Goal: Information Seeking & Learning: Learn about a topic

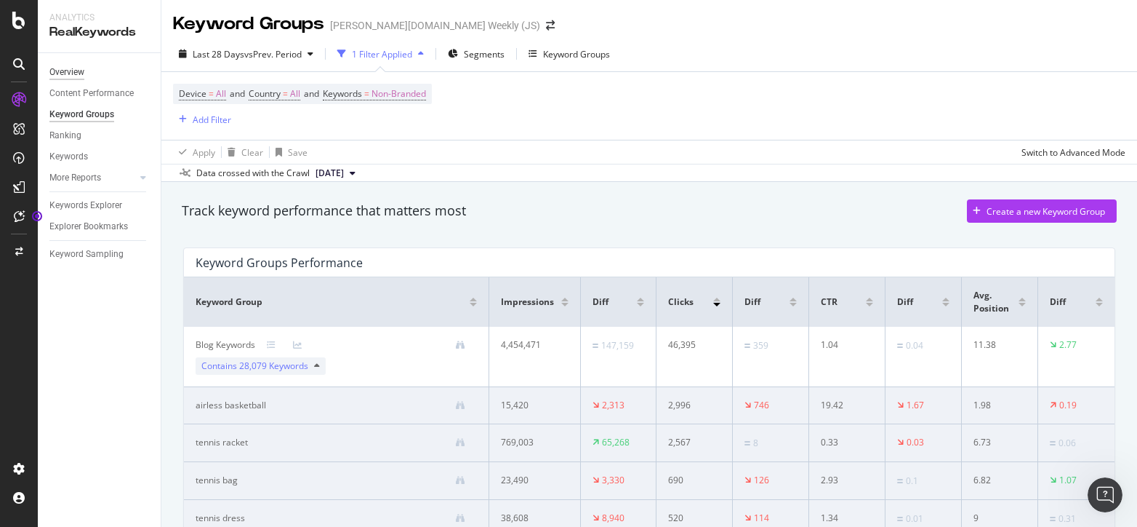
click at [74, 75] on div "Overview" at bounding box center [66, 72] width 35 height 15
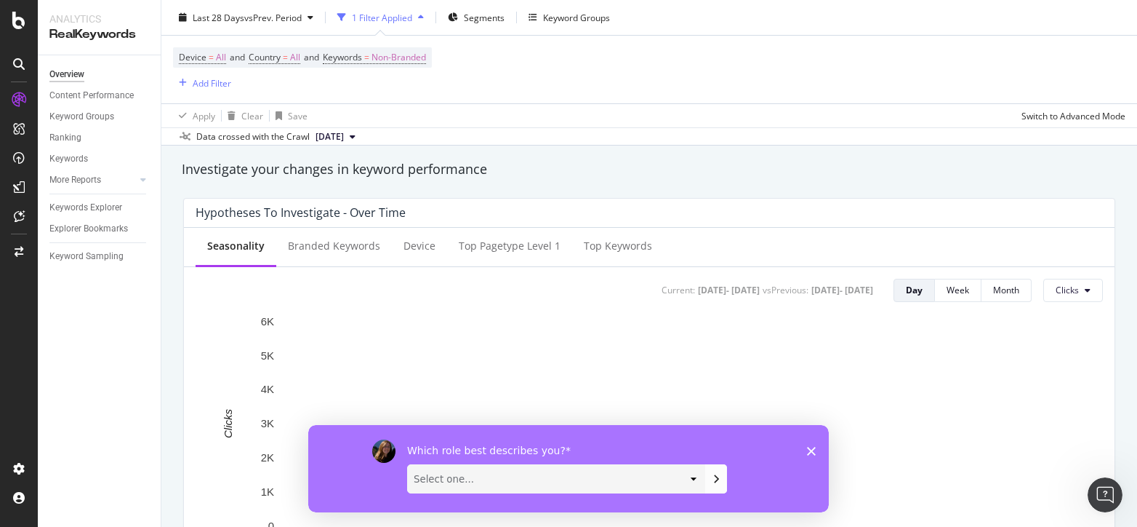
scroll to position [509, 0]
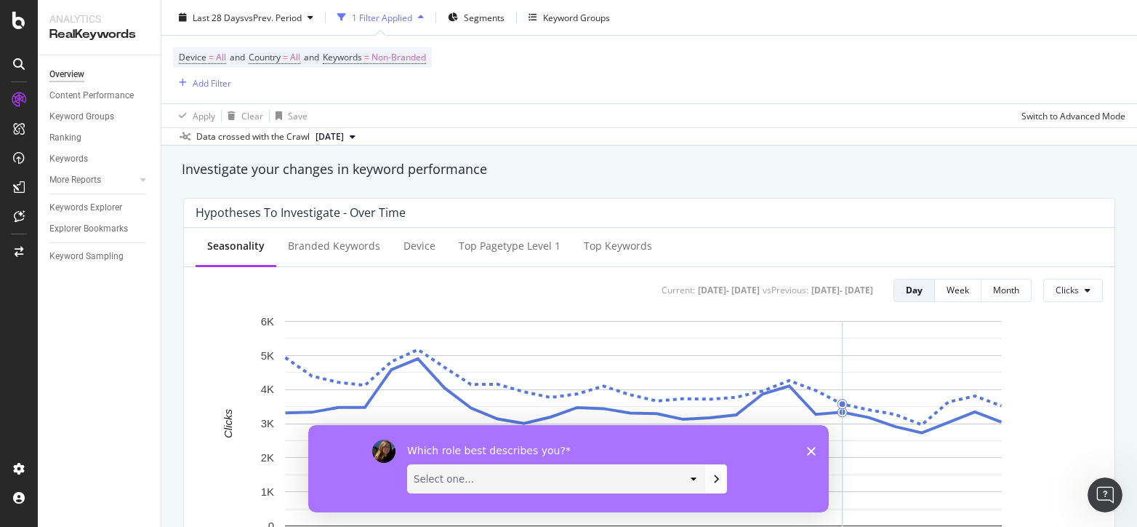
drag, startPoint x: 809, startPoint y: 451, endPoint x: 1095, endPoint y: 863, distance: 501.1
click at [809, 451] on polygon "Close survey" at bounding box center [811, 450] width 9 height 9
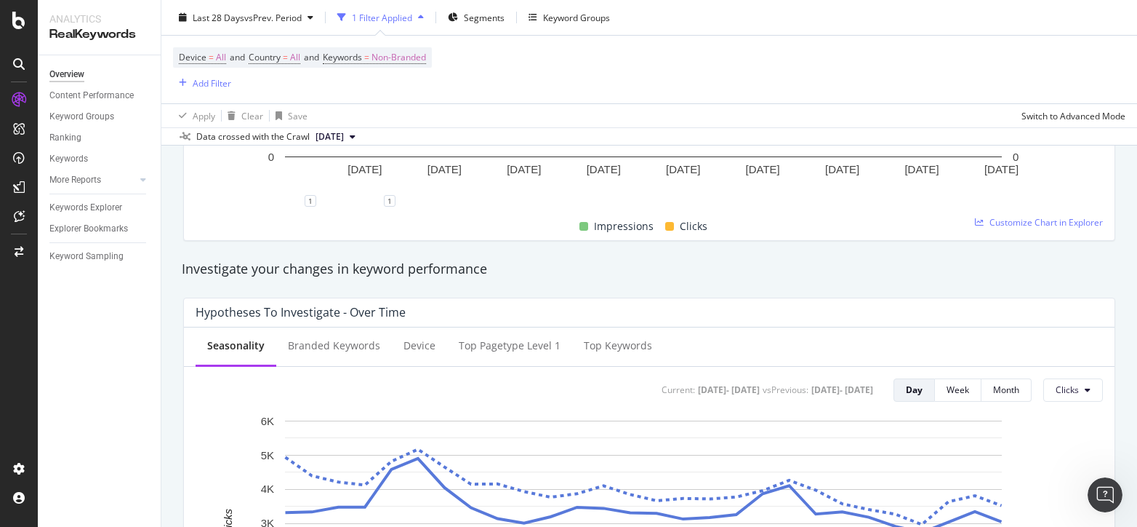
scroll to position [383, 0]
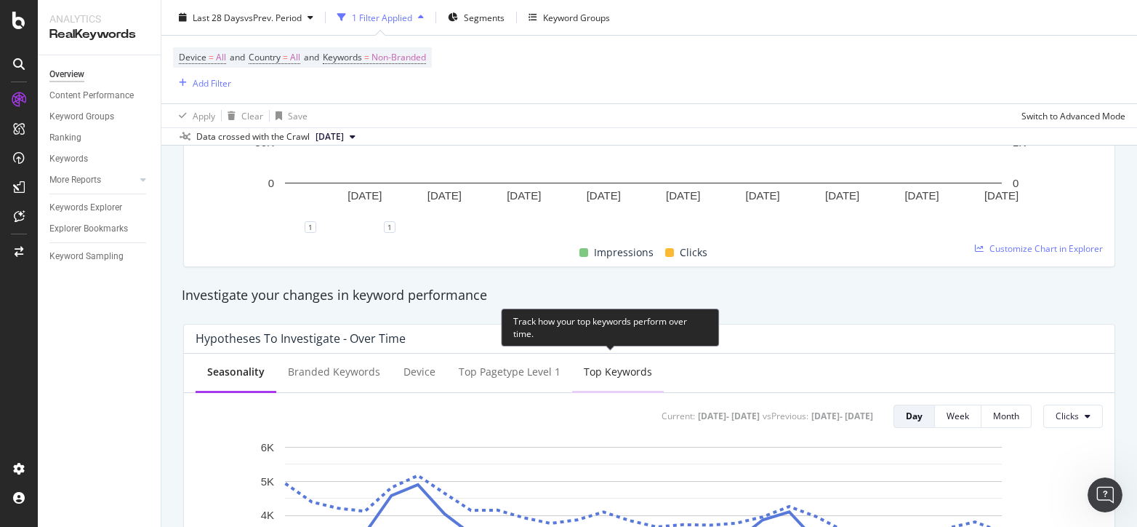
click at [607, 369] on div "Top Keywords" at bounding box center [618, 371] width 68 height 15
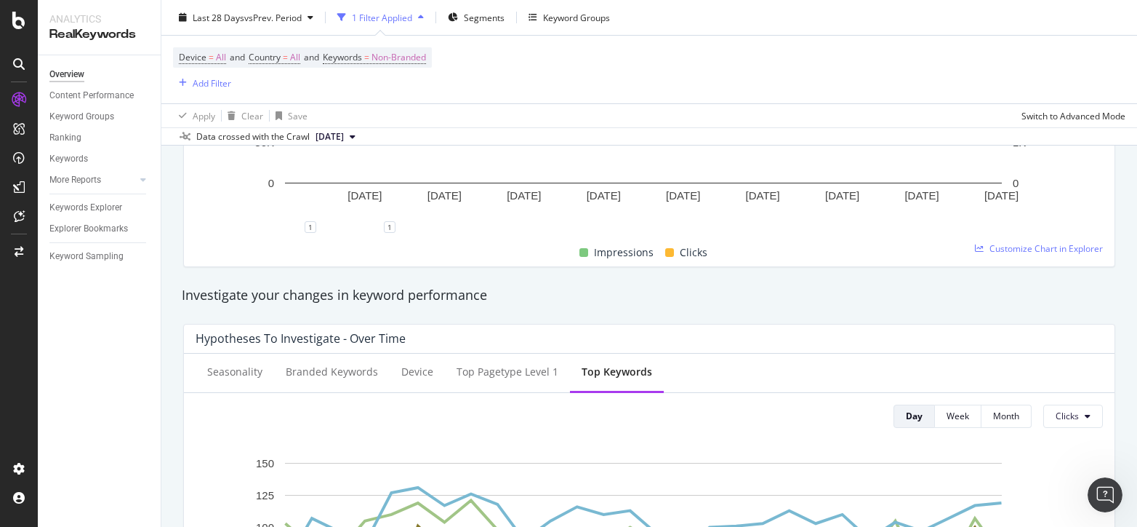
click at [48, 399] on div "Overview Content Performance Keyword Groups Ranking Keywords More Reports Count…" at bounding box center [99, 290] width 123 height 471
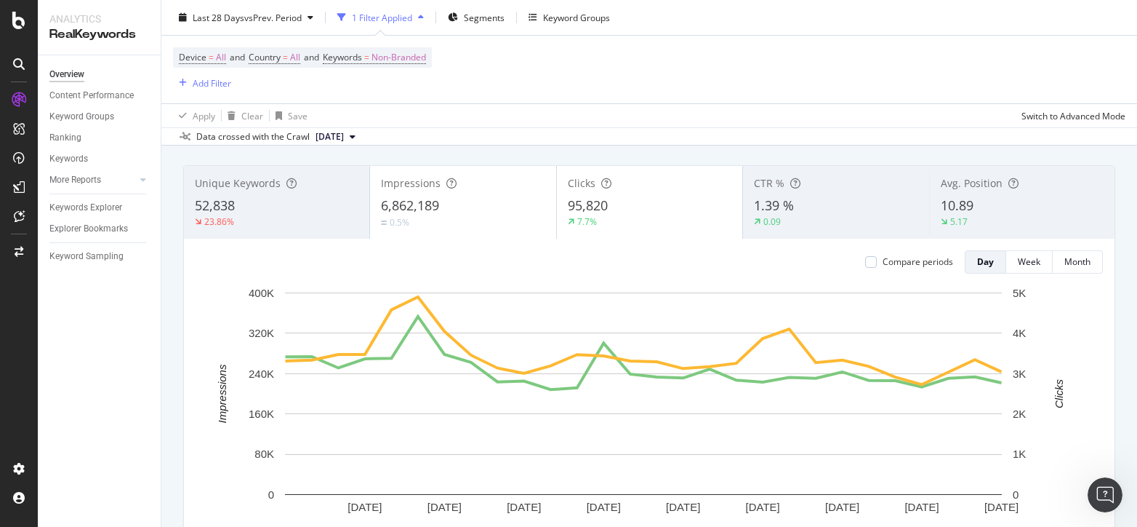
scroll to position [73, 0]
click at [74, 165] on div "Keywords" at bounding box center [68, 158] width 39 height 15
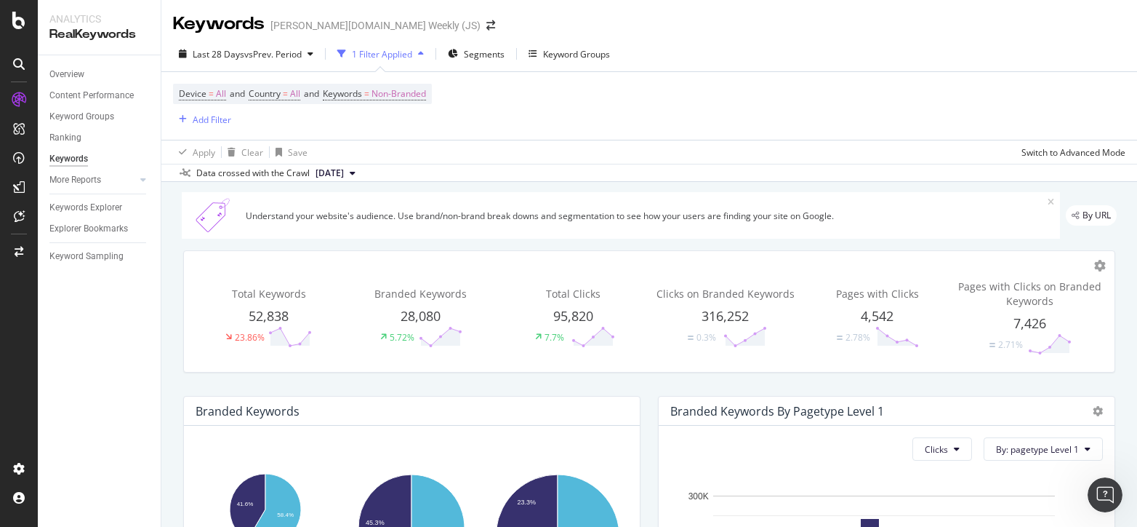
click at [65, 455] on div "Overview Content Performance Keyword Groups Ranking Keywords More Reports Count…" at bounding box center [99, 290] width 123 height 471
click at [76, 77] on div "Overview" at bounding box center [66, 74] width 35 height 15
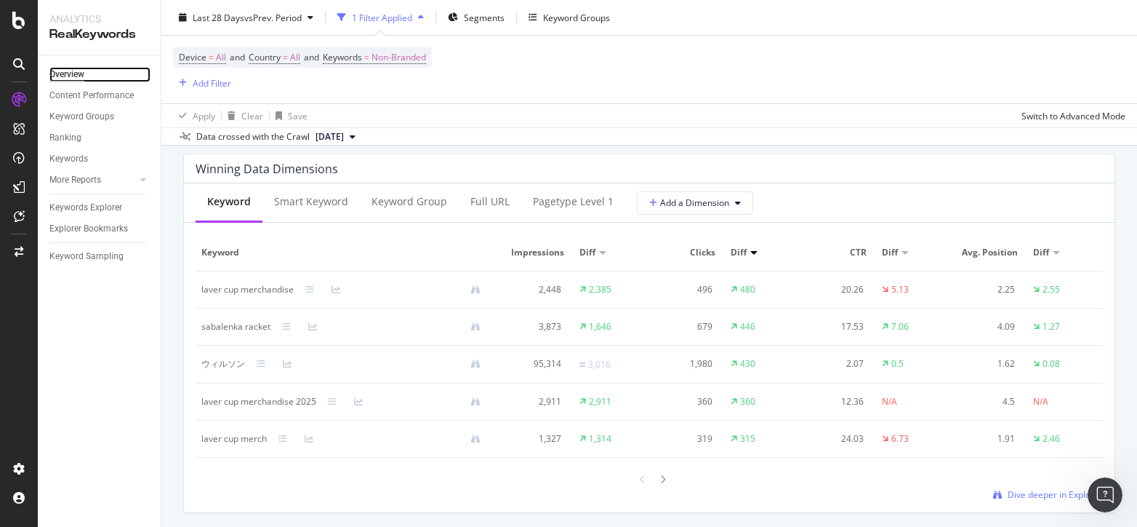
scroll to position [1309, 0]
click at [72, 395] on div "Overview Content Performance Keyword Groups Ranking Keywords More Reports Count…" at bounding box center [99, 290] width 123 height 471
click at [65, 421] on div "Overview Content Performance Keyword Groups Ranking Keywords More Reports Count…" at bounding box center [99, 290] width 123 height 471
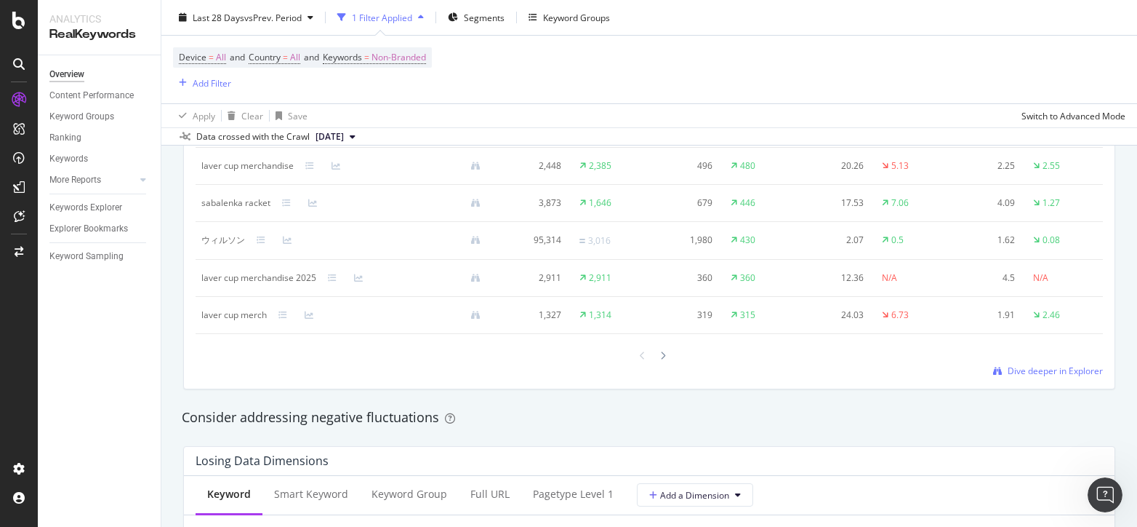
scroll to position [1455, 0]
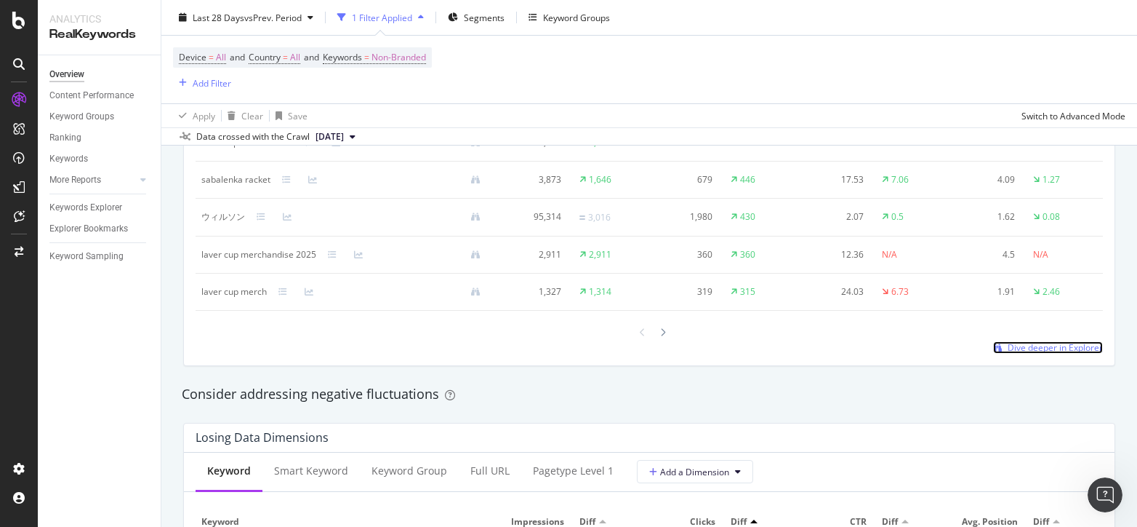
click at [1037, 348] on span "Dive deeper in Explorer" at bounding box center [1055, 347] width 95 height 12
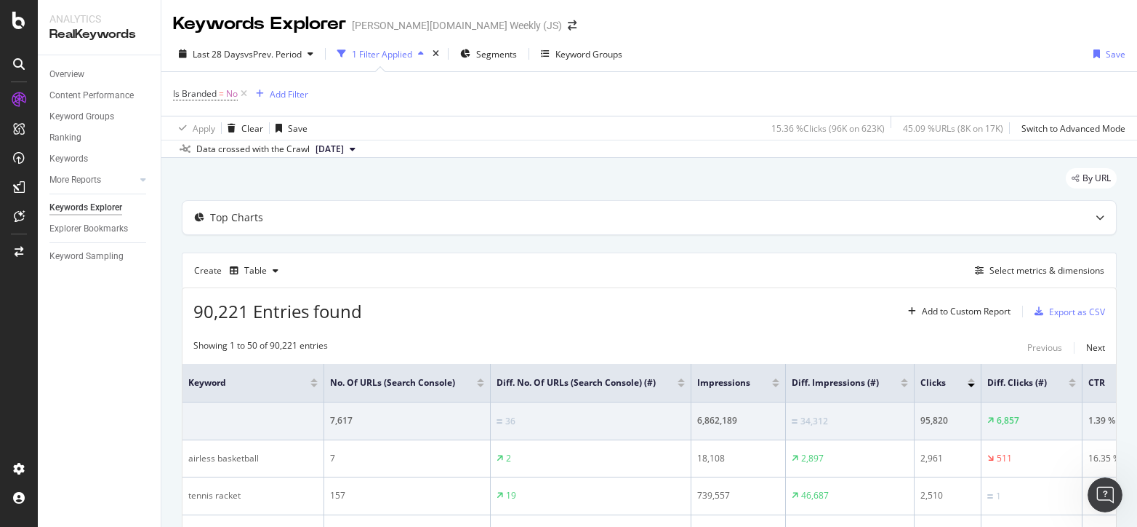
click at [87, 508] on div "Overview Content Performance Keyword Groups Ranking Keywords More Reports Count…" at bounding box center [99, 290] width 123 height 471
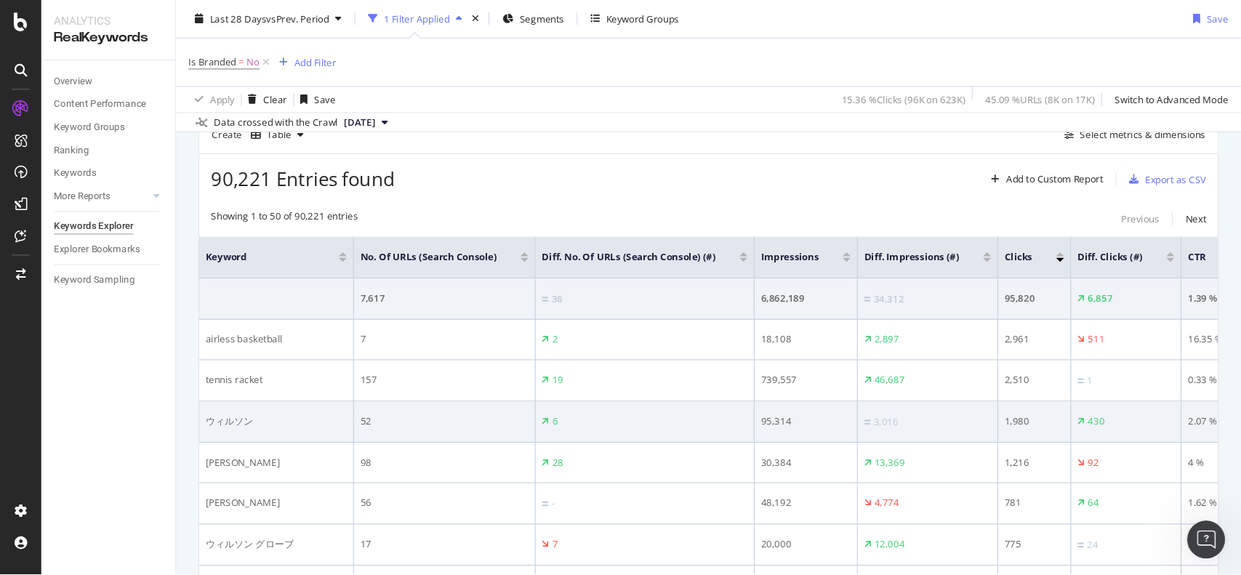
scroll to position [145, 0]
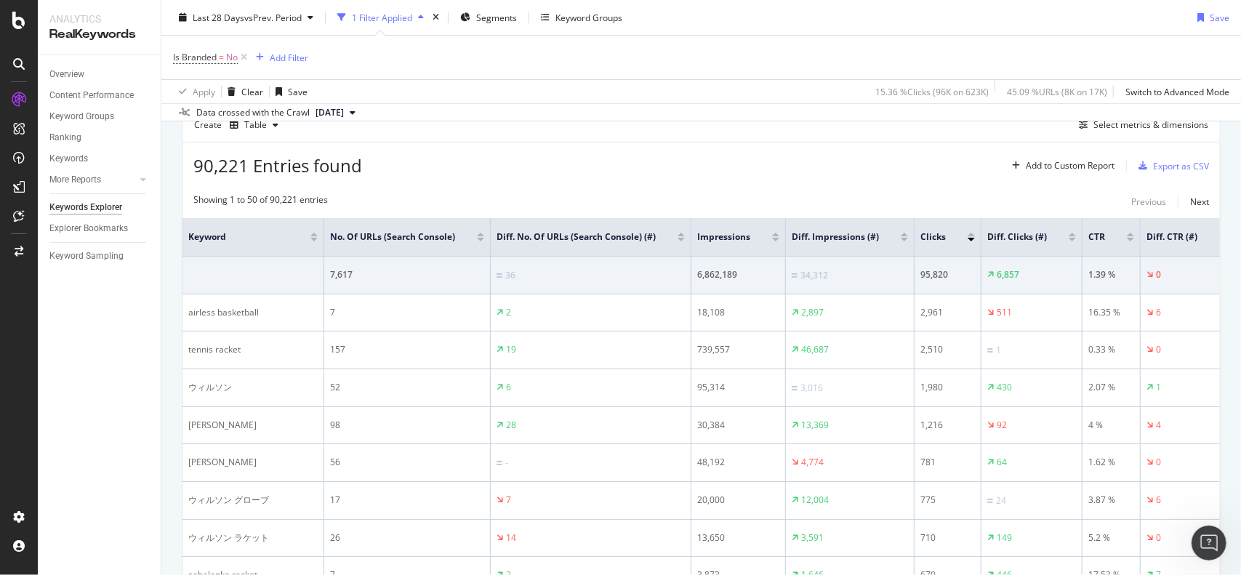
click at [639, 153] on div "90,221 Entries found Add to Custom Report Export as CSV" at bounding box center [702, 161] width 1038 height 36
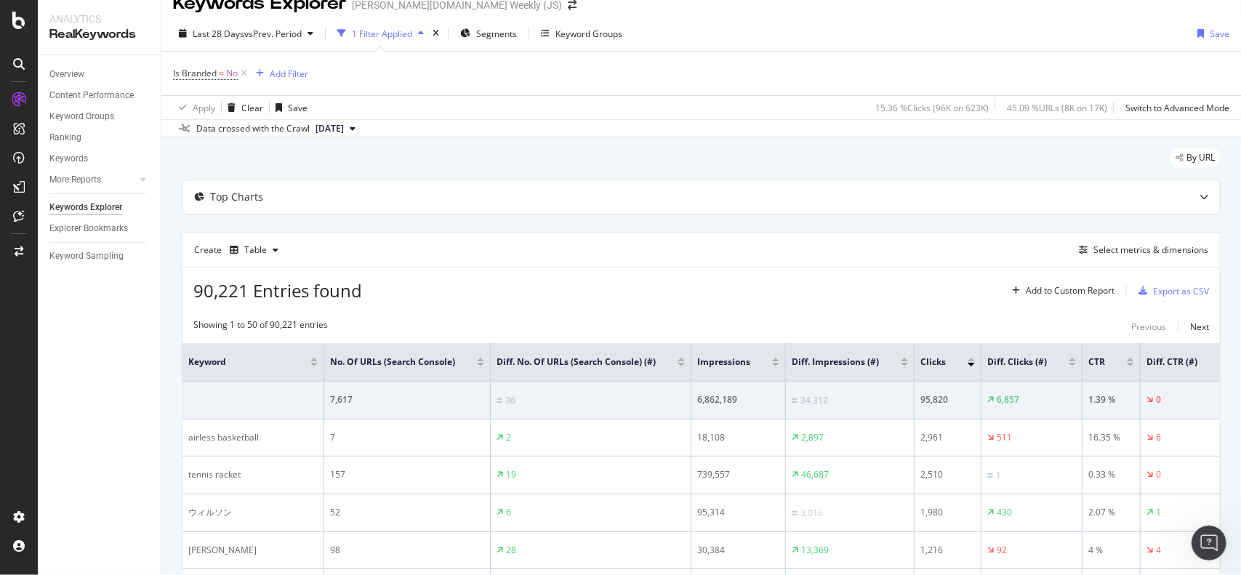
scroll to position [0, 0]
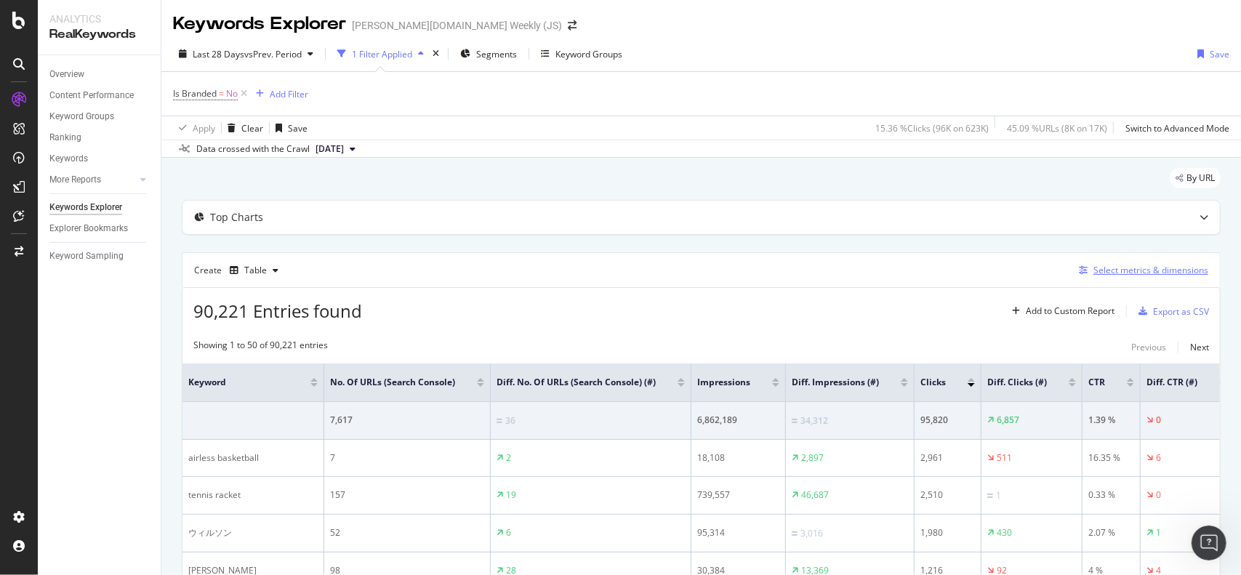
click at [1094, 270] on div "Select metrics & dimensions" at bounding box center [1151, 270] width 115 height 12
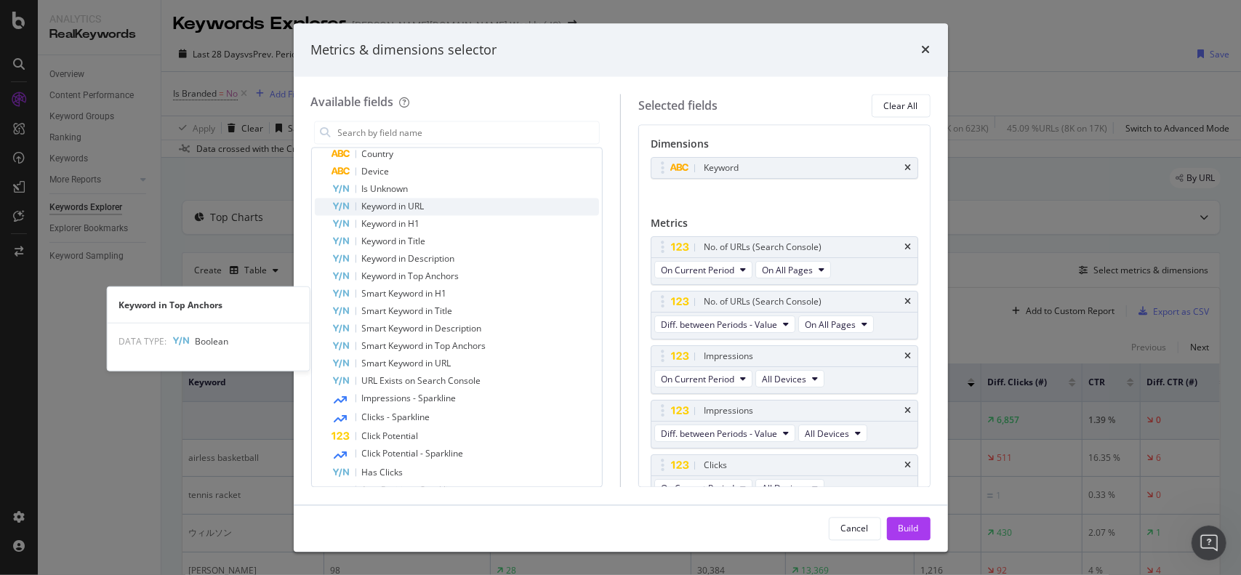
scroll to position [436, 0]
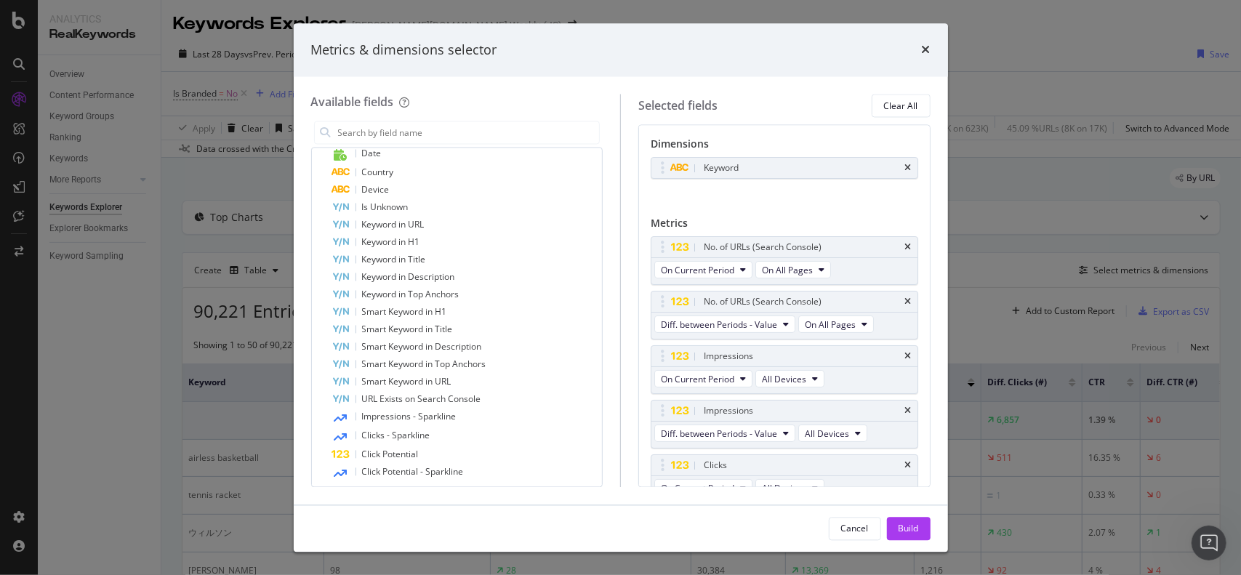
click at [737, 204] on div "Keyword You can use this field as a dimension" at bounding box center [785, 184] width 268 height 53
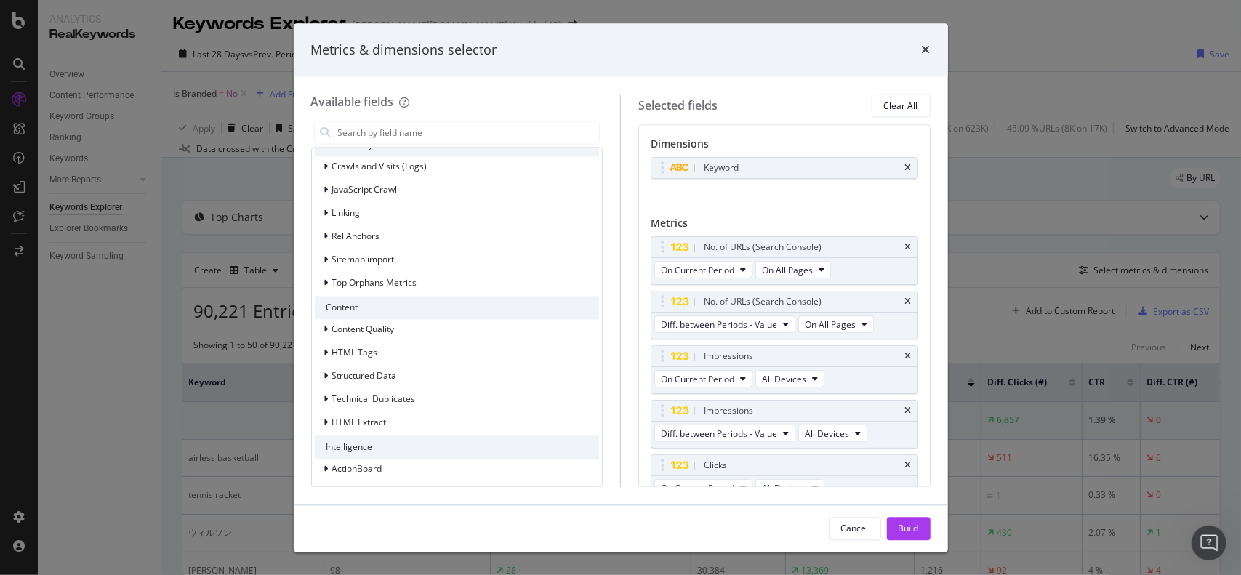
scroll to position [1240, 0]
click at [842, 525] on div "Cancel" at bounding box center [855, 528] width 28 height 12
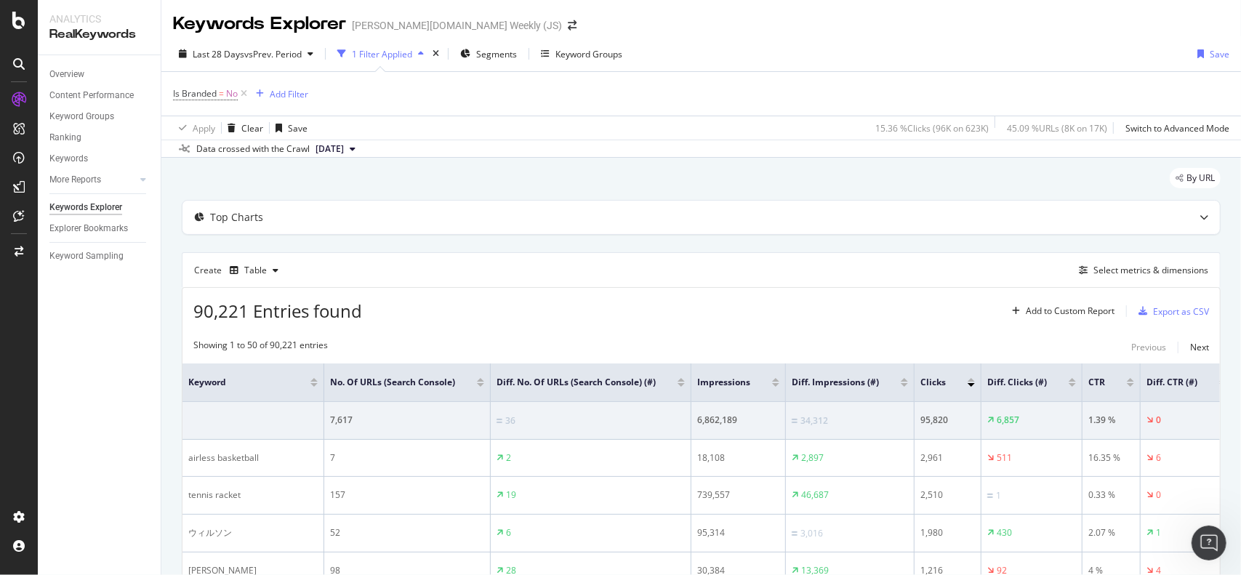
click at [506, 312] on div "90,221 Entries found Add to Custom Report Export as CSV" at bounding box center [702, 306] width 1038 height 36
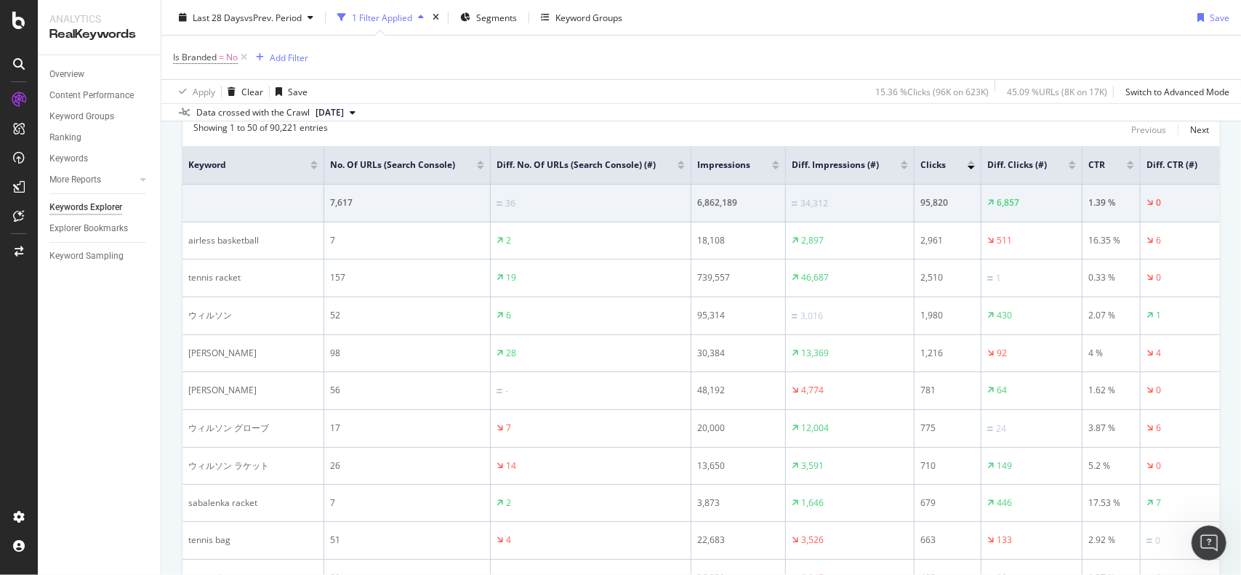
scroll to position [218, 0]
click at [775, 161] on div at bounding box center [775, 162] width 7 height 4
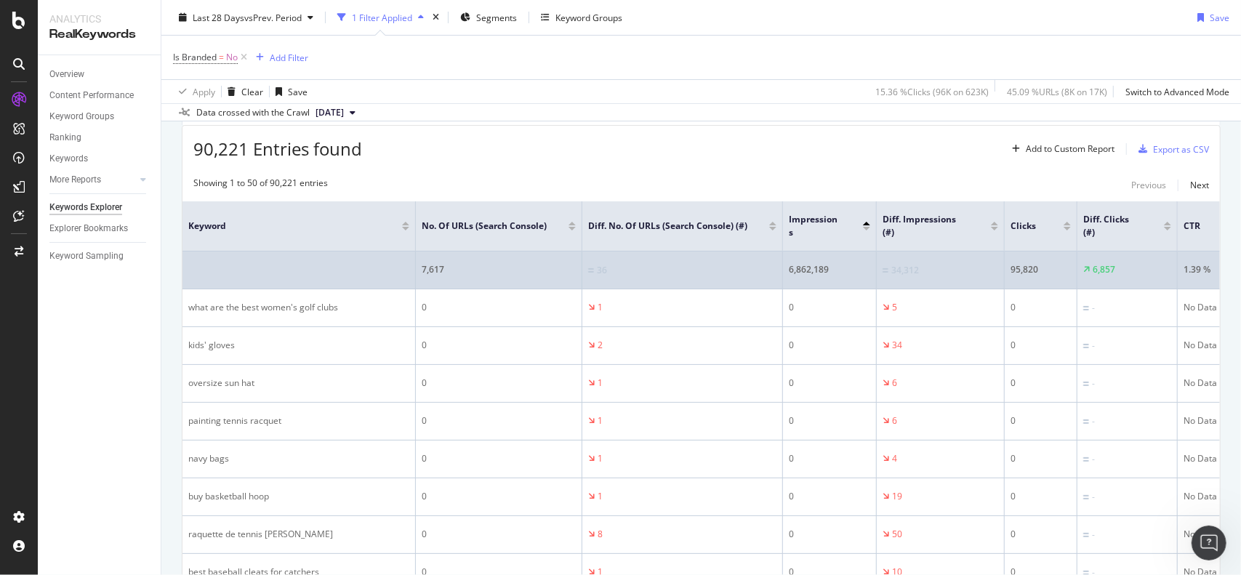
scroll to position [218, 0]
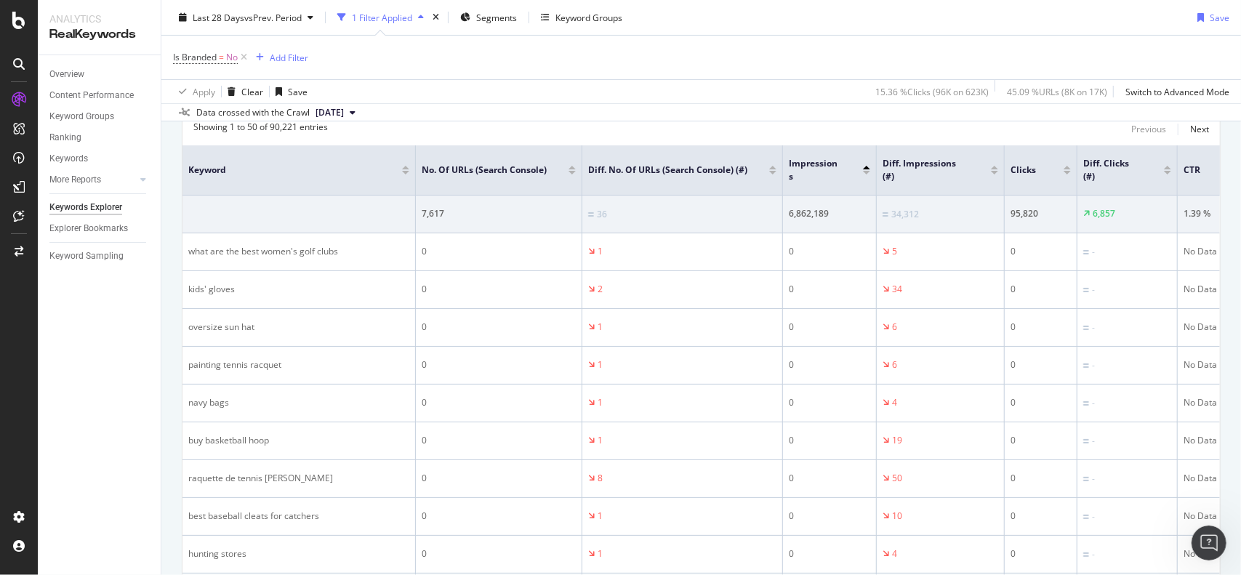
click at [867, 169] on div at bounding box center [866, 170] width 7 height 9
click at [866, 172] on div at bounding box center [866, 173] width 7 height 4
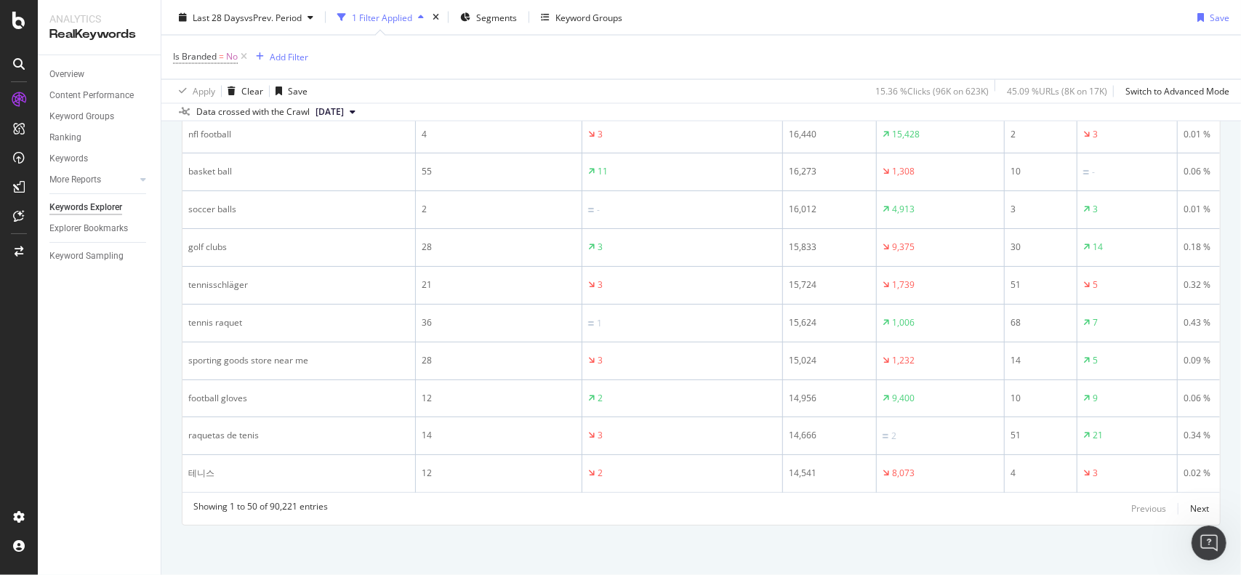
scroll to position [1848, 0]
click at [1137, 511] on div "Next" at bounding box center [1200, 507] width 19 height 12
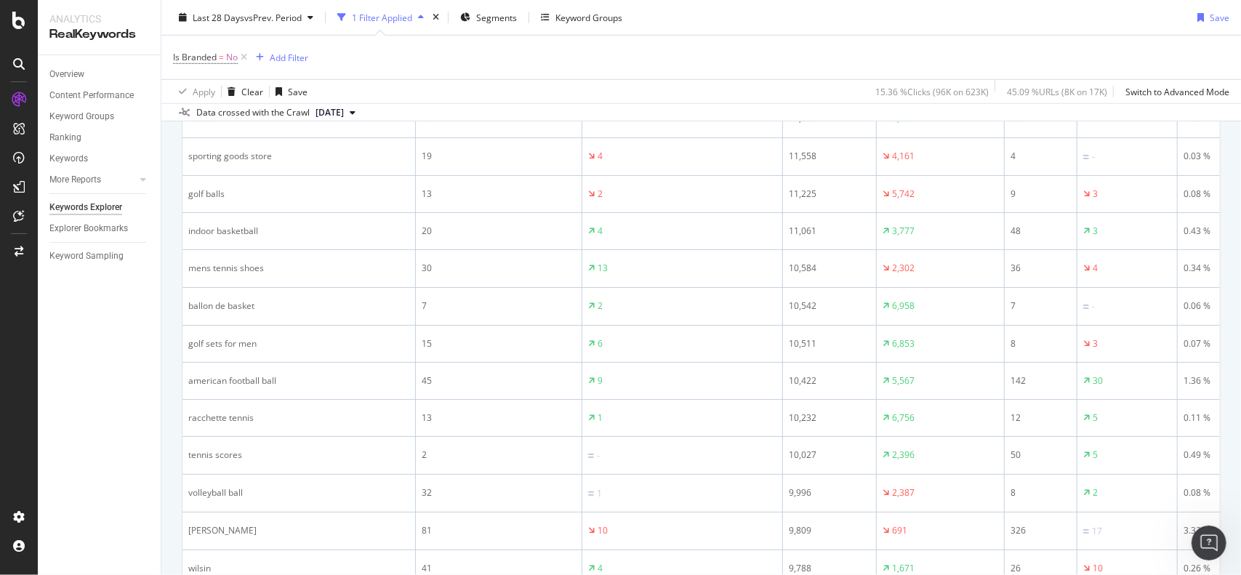
scroll to position [655, 0]
